Goal: Task Accomplishment & Management: Use online tool/utility

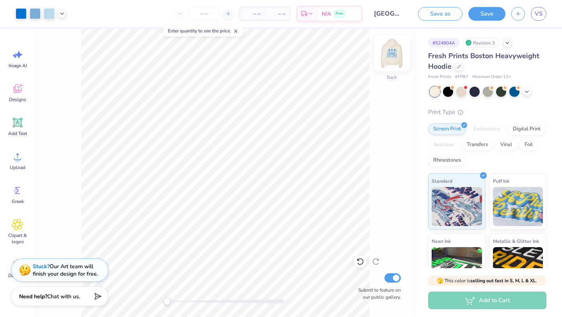
click at [332, 56] on img at bounding box center [391, 52] width 31 height 31
click at [332, 56] on img at bounding box center [392, 53] width 16 height 16
click at [332, 56] on img at bounding box center [391, 52] width 31 height 31
click at [508, 43] on icon at bounding box center [507, 42] width 6 height 6
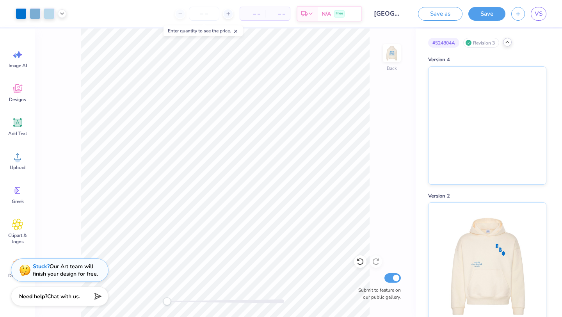
click at [509, 43] on icon at bounding box center [507, 42] width 6 height 6
